Goal: Book appointment/travel/reservation

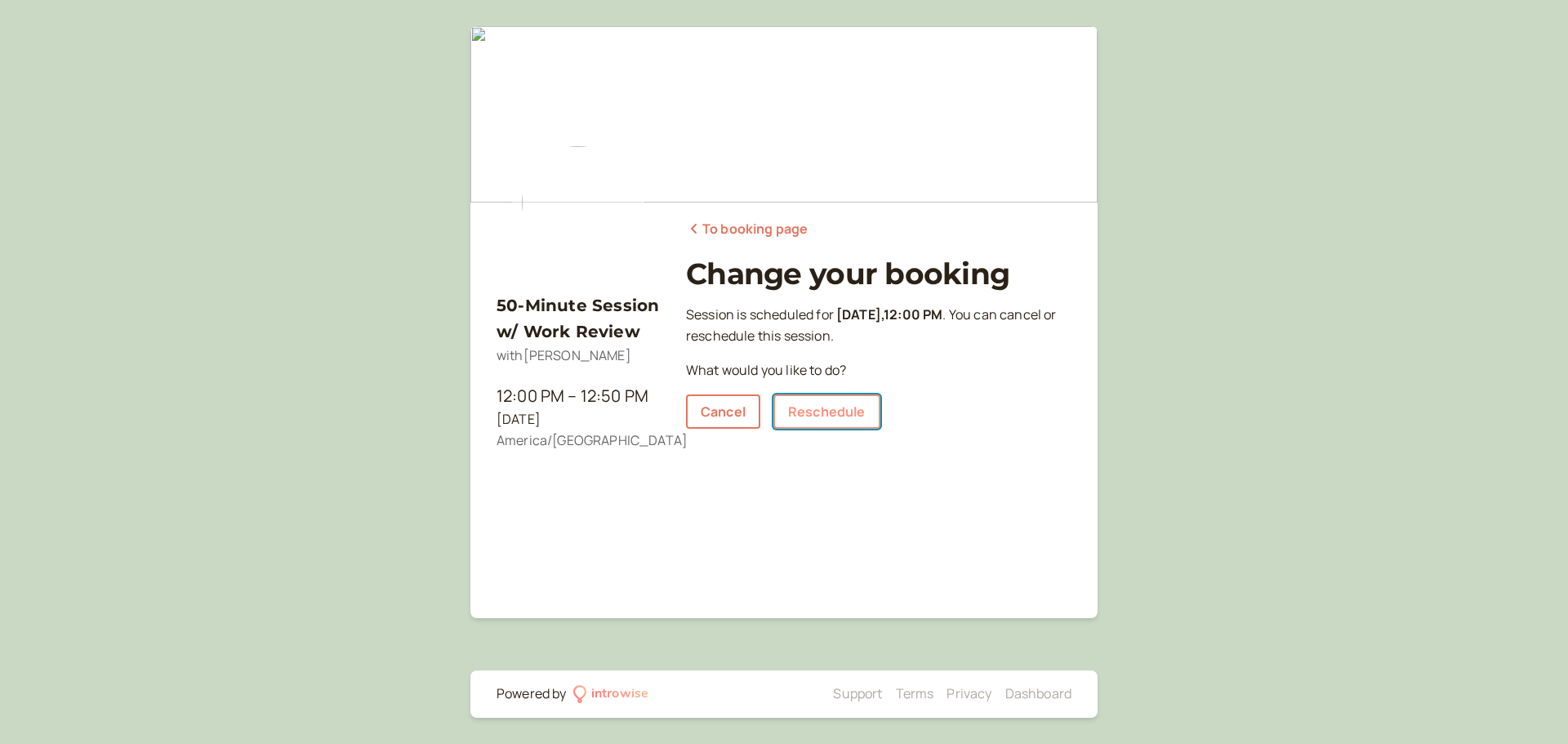
click at [847, 418] on link "Reschedule" at bounding box center [826, 412] width 107 height 35
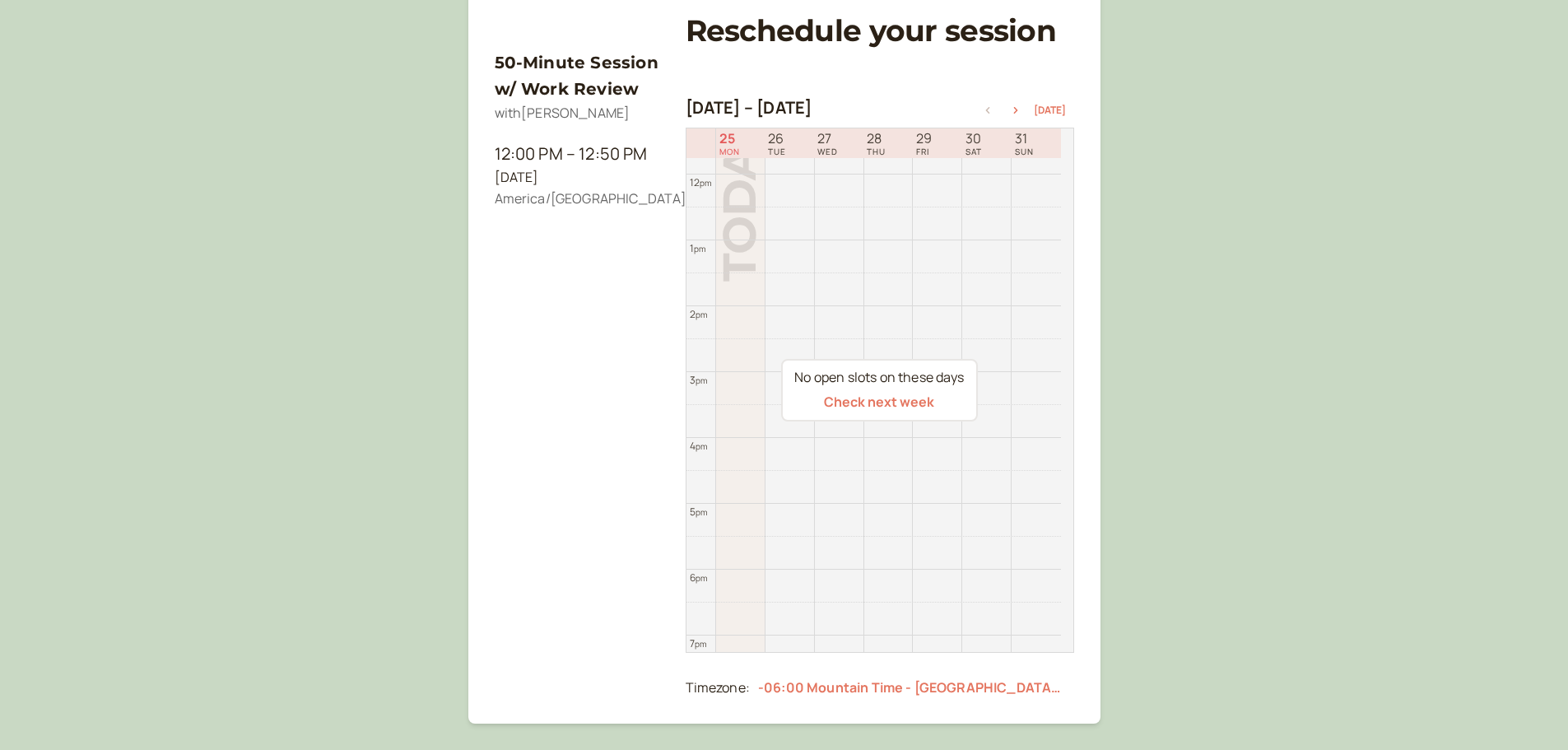
scroll to position [247, 0]
click at [1014, 110] on icon "button" at bounding box center [1015, 108] width 20 height 7
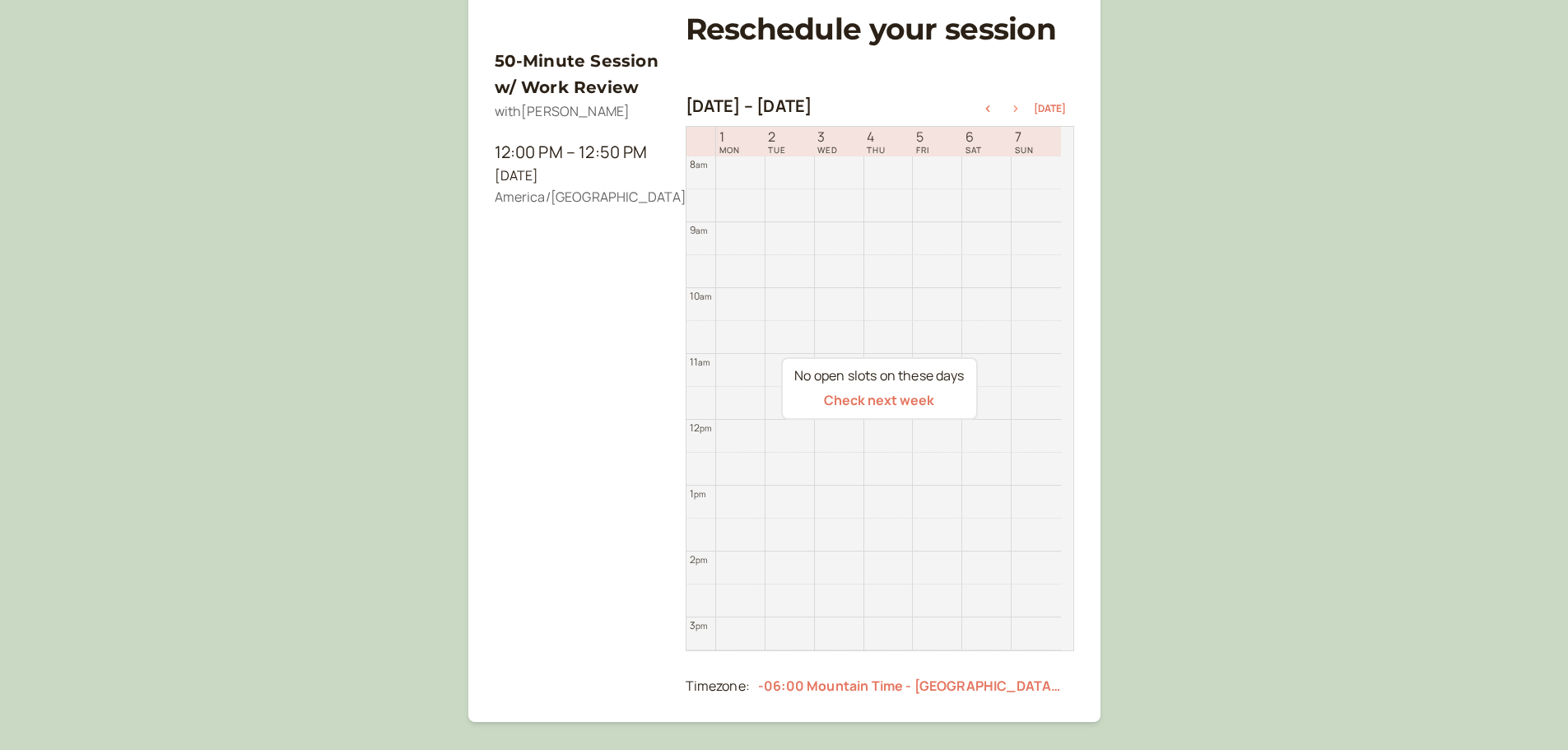
click at [1014, 110] on icon "button" at bounding box center [1015, 108] width 20 height 7
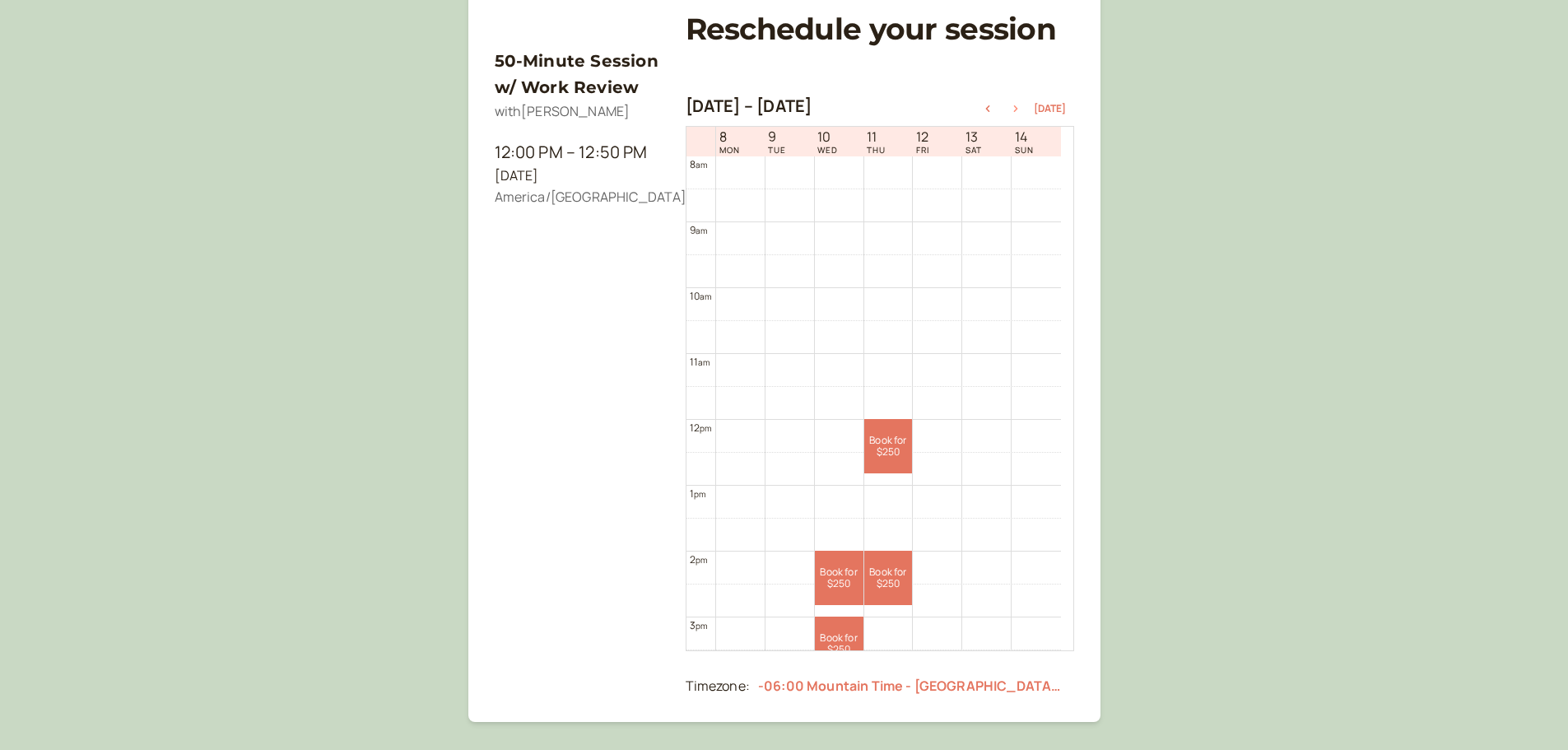
click at [1014, 110] on icon "button" at bounding box center [1015, 108] width 20 height 7
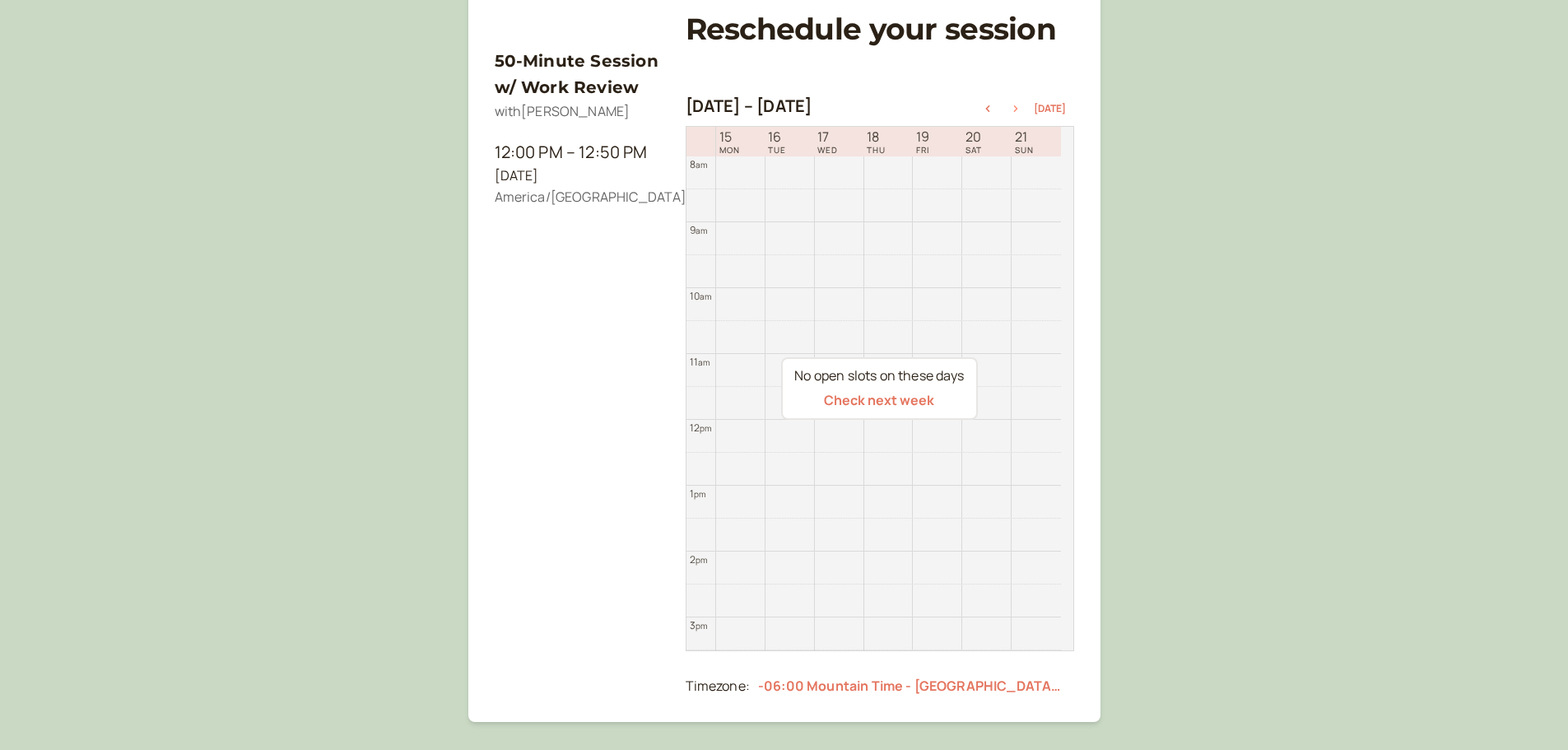
click at [1014, 110] on icon "button" at bounding box center [1015, 108] width 20 height 7
click at [990, 111] on icon "button" at bounding box center [987, 108] width 20 height 7
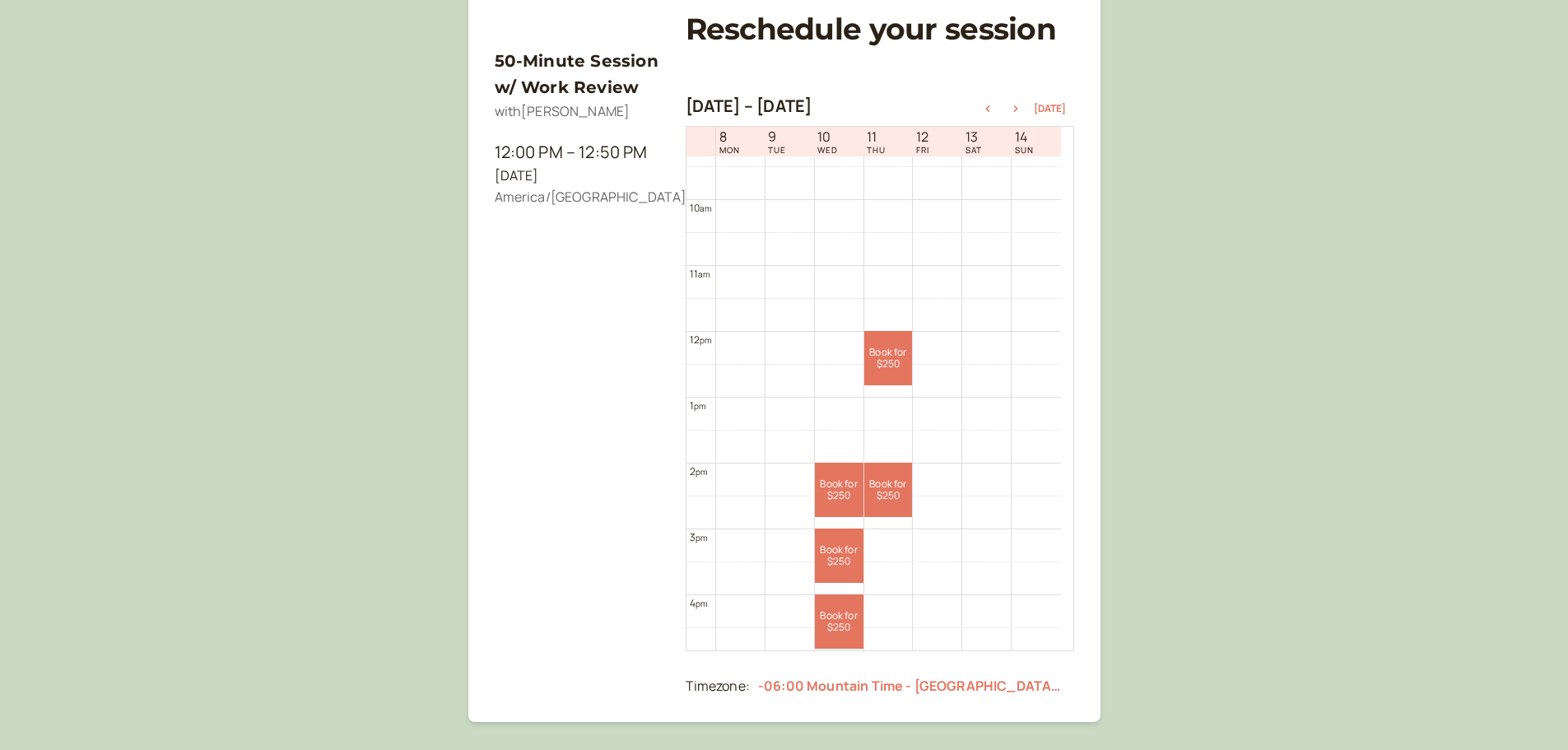
scroll to position [775, 0]
